Goal: Task Accomplishment & Management: Use online tool/utility

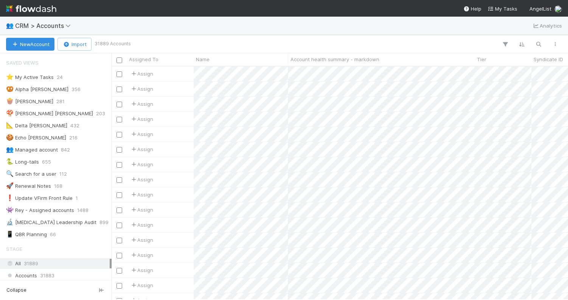
scroll to position [0, 0]
click at [333, 38] on div "New Account Import 31889 Accounts" at bounding box center [284, 44] width 568 height 18
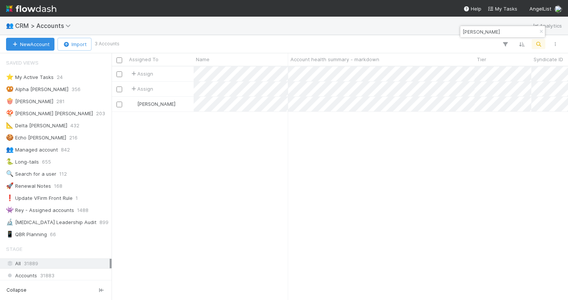
scroll to position [233, 457]
type input "henry coll"
click at [490, 33] on input "henry coll" at bounding box center [500, 31] width 76 height 9
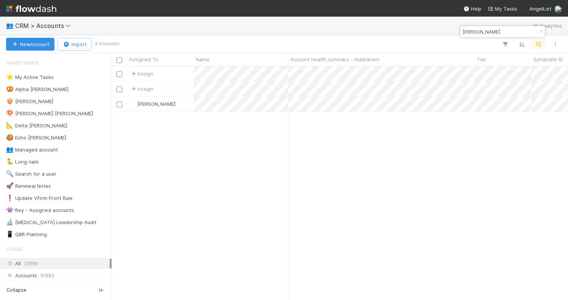
click at [490, 33] on input "henry coll" at bounding box center [500, 31] width 76 height 9
type input "compound cap"
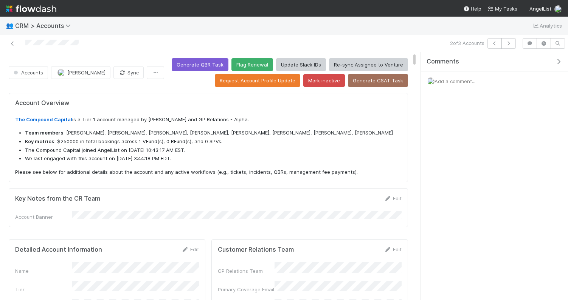
scroll to position [154, 181]
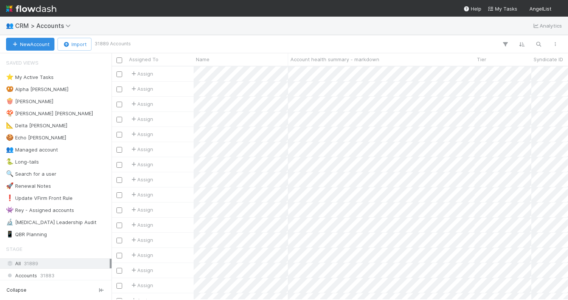
scroll to position [233, 457]
click at [325, 24] on div "👥 CRM > Accounts Analytics" at bounding box center [284, 26] width 568 height 18
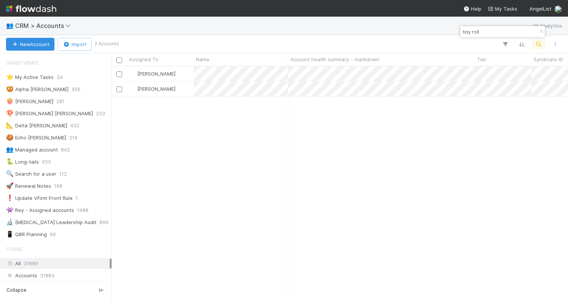
type input "tiny roll"
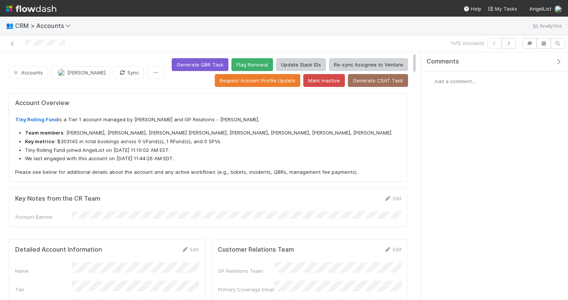
scroll to position [154, 184]
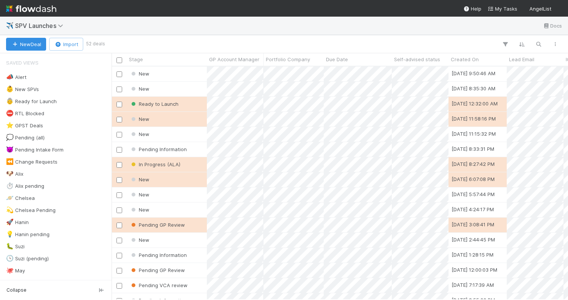
scroll to position [233, 457]
click at [210, 23] on div "✈️ SPV Launches Docs" at bounding box center [284, 26] width 568 height 18
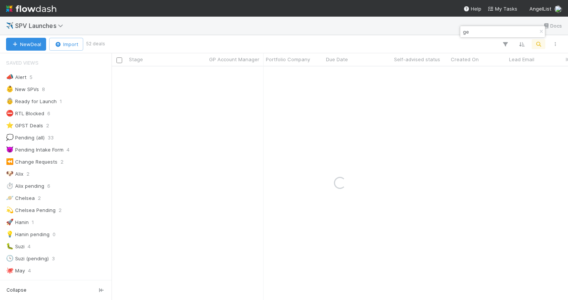
type input "g"
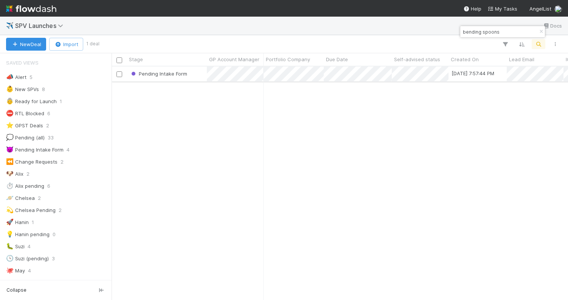
type input "bending spoons"
click at [201, 75] on div "Pending Intake Form" at bounding box center [167, 74] width 80 height 15
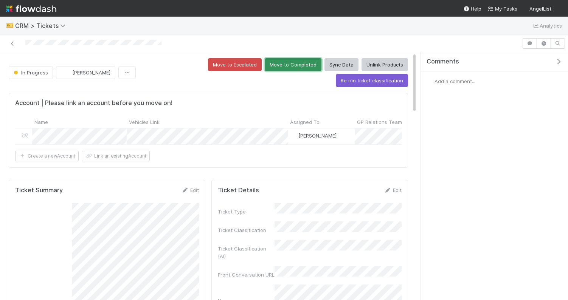
click at [265, 66] on button "Move to Completed" at bounding box center [293, 64] width 57 height 13
